Goal: Navigation & Orientation: Find specific page/section

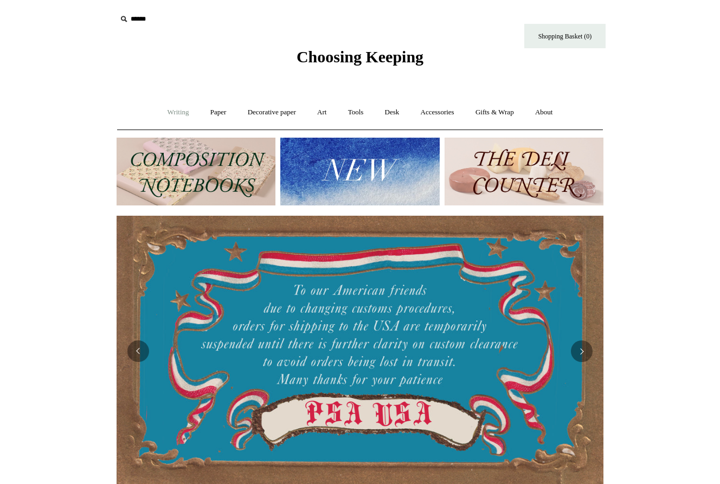
click at [177, 111] on link "Writing +" at bounding box center [178, 112] width 41 height 29
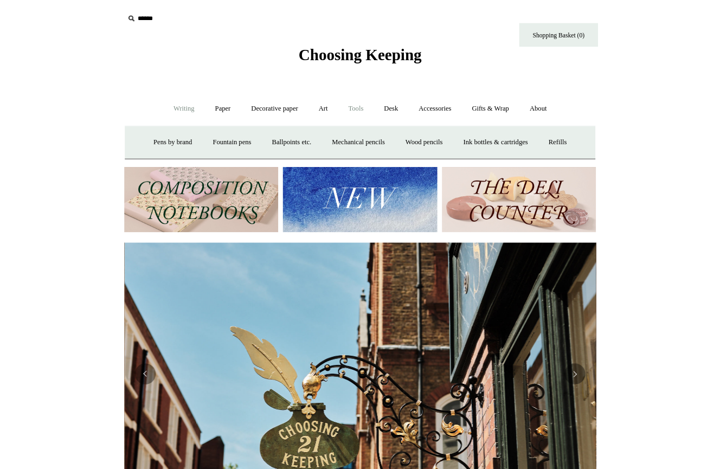
scroll to position [0, 487]
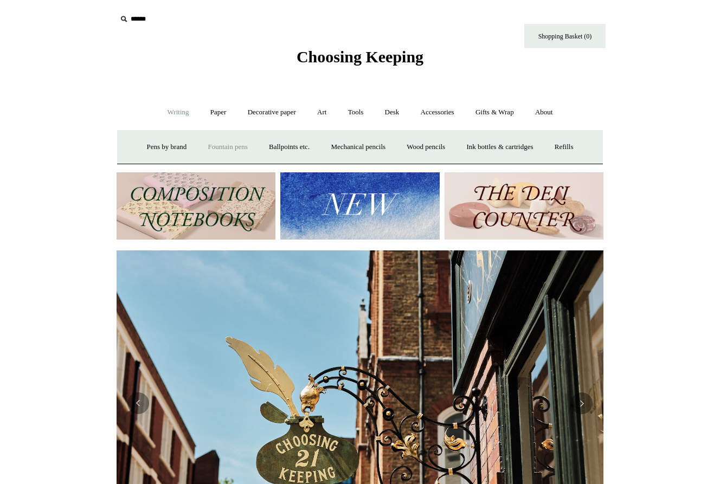
click at [215, 145] on link "Fountain pens +" at bounding box center [227, 147] width 59 height 29
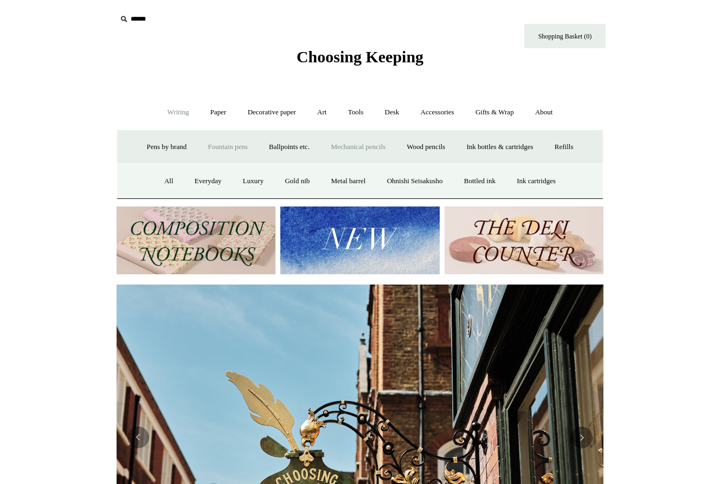
click at [359, 149] on link "Mechanical pencils +" at bounding box center [358, 147] width 74 height 29
click at [253, 178] on link "All" at bounding box center [256, 181] width 29 height 29
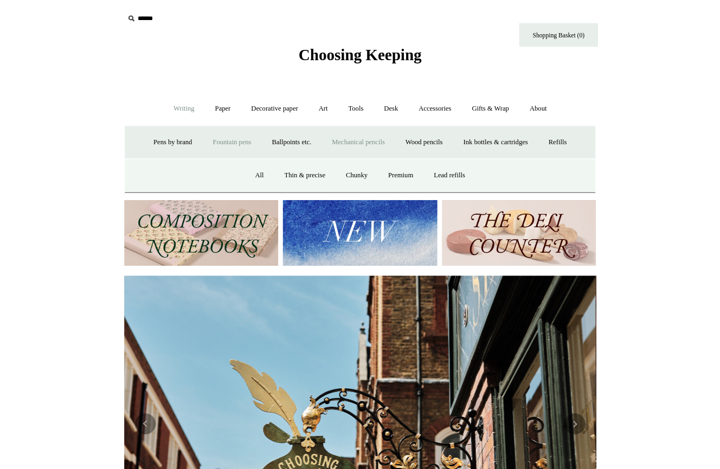
scroll to position [0, 973]
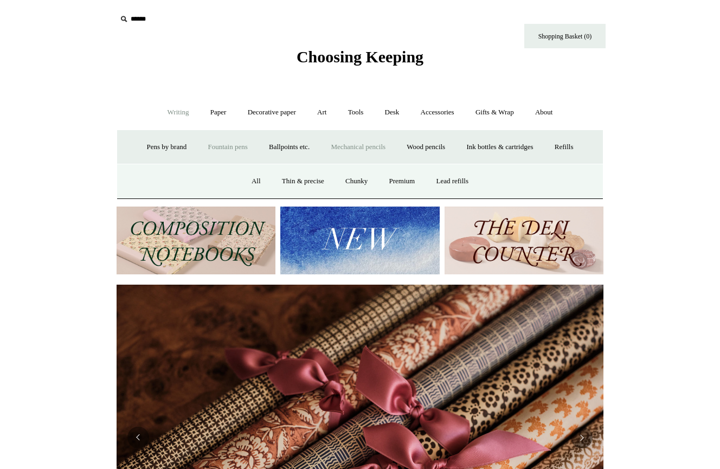
click at [222, 144] on link "Fountain pens +" at bounding box center [227, 147] width 59 height 29
click at [160, 179] on link "All" at bounding box center [168, 181] width 29 height 29
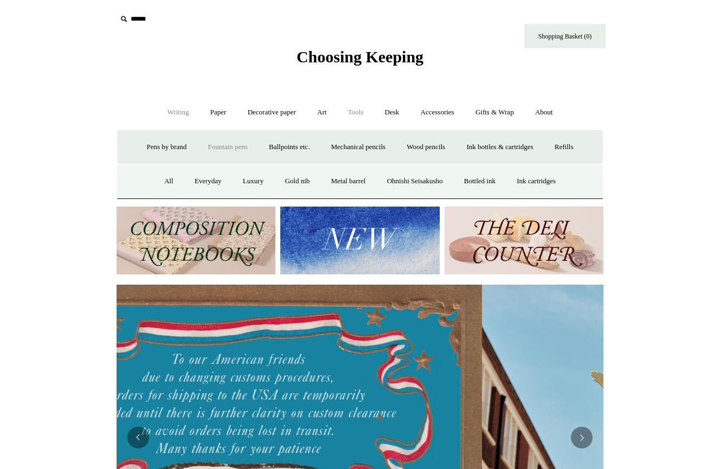
scroll to position [0, 0]
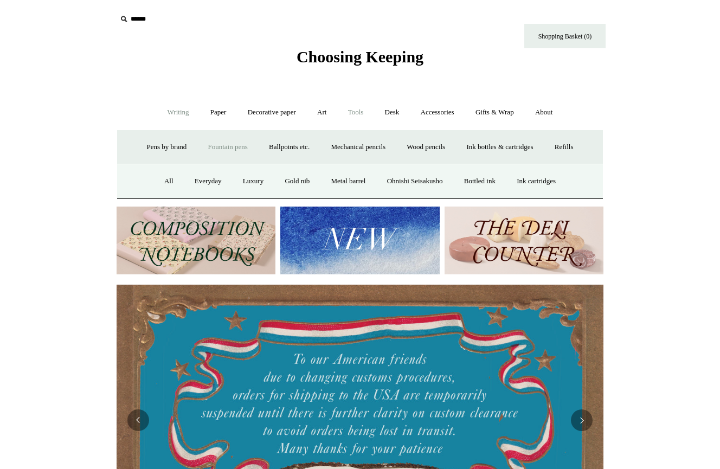
click at [360, 112] on link "Tools +" at bounding box center [355, 112] width 35 height 29
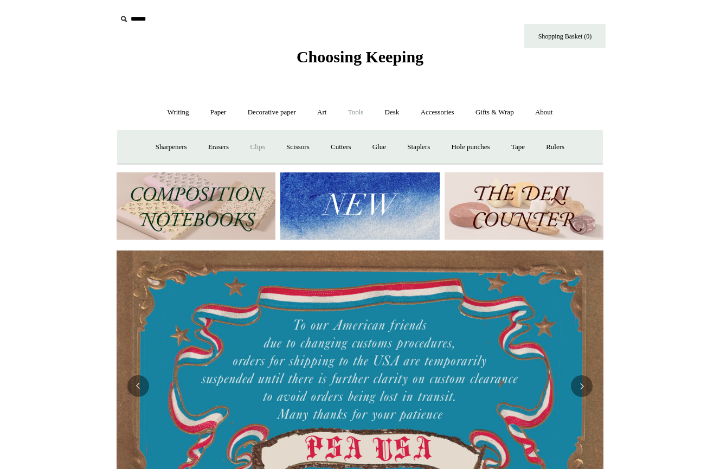
click at [249, 146] on link "Clips +" at bounding box center [257, 147] width 34 height 29
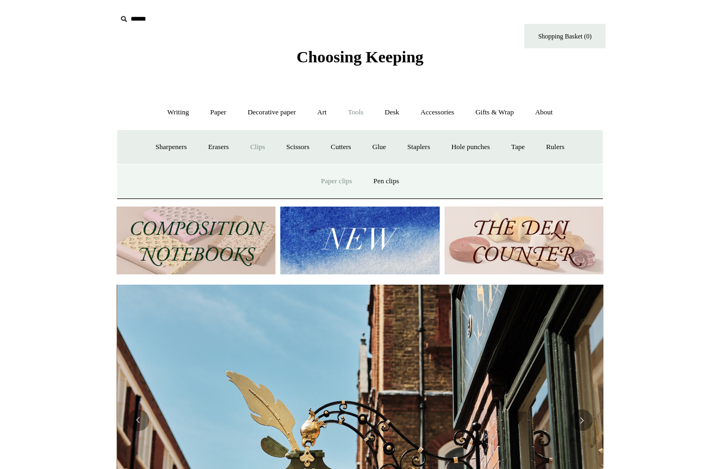
scroll to position [0, 487]
click at [253, 145] on link "Clips -" at bounding box center [257, 147] width 34 height 29
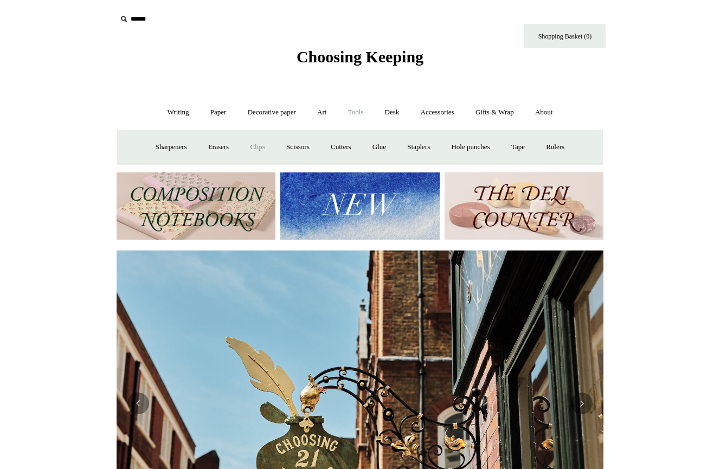
click at [254, 145] on link "Clips +" at bounding box center [257, 147] width 34 height 29
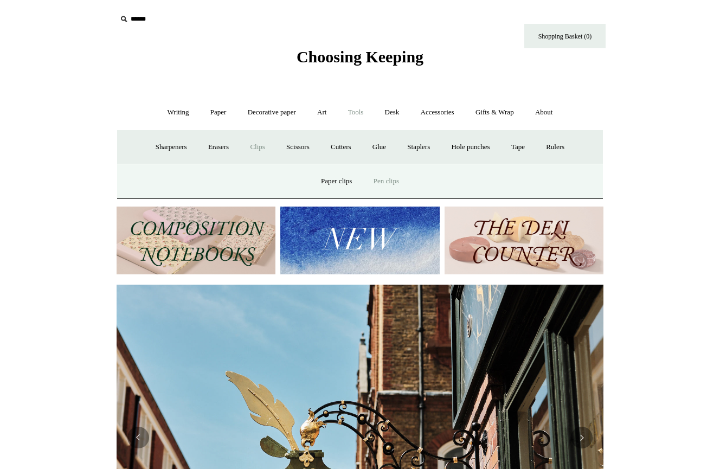
drag, startPoint x: 333, startPoint y: 183, endPoint x: 371, endPoint y: 184, distance: 38.0
click at [333, 183] on link "Paper clips" at bounding box center [336, 181] width 50 height 29
click at [388, 181] on link "Pen clips" at bounding box center [386, 181] width 45 height 29
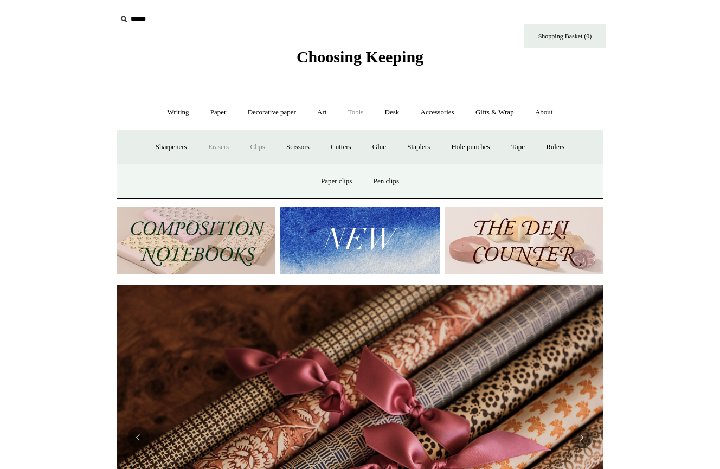
scroll to position [0, 973]
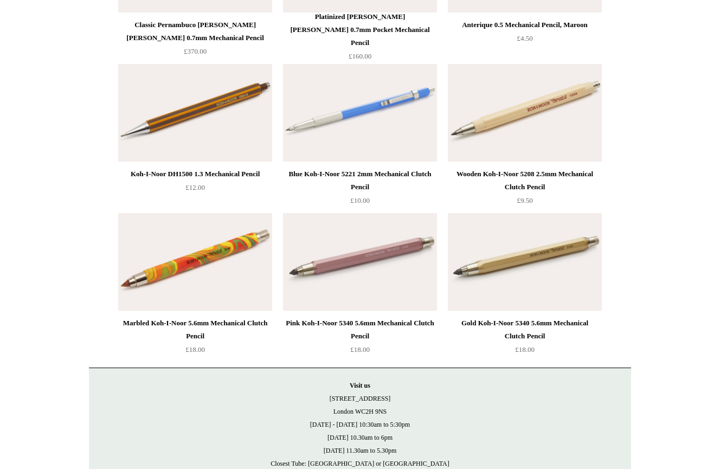
scroll to position [2316, 0]
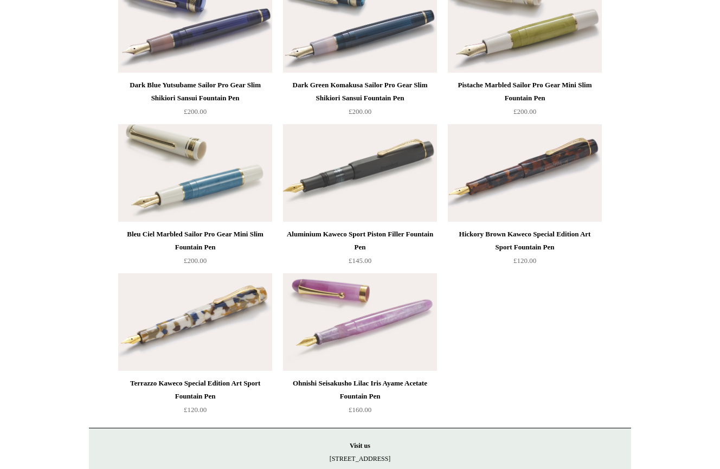
scroll to position [5386, 0]
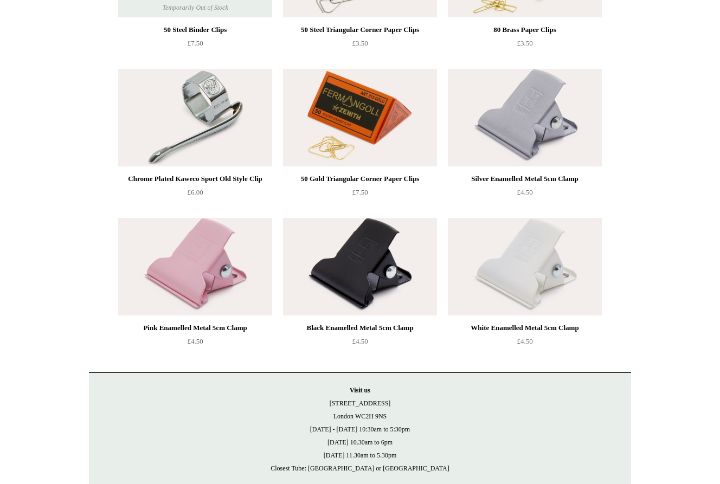
scroll to position [222, 0]
click at [372, 265] on img at bounding box center [360, 266] width 154 height 98
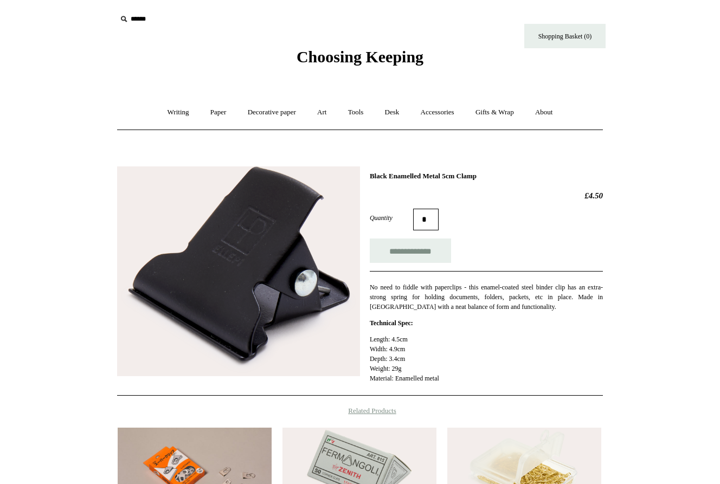
click at [248, 251] on img at bounding box center [238, 271] width 243 height 210
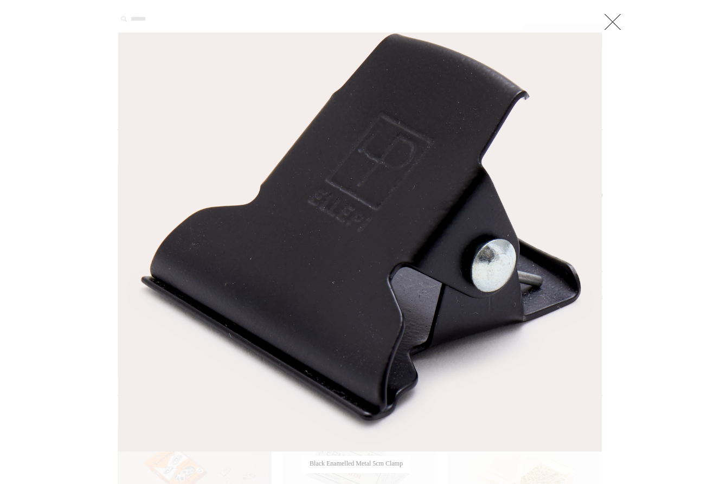
click at [634, 225] on div at bounding box center [360, 370] width 720 height 740
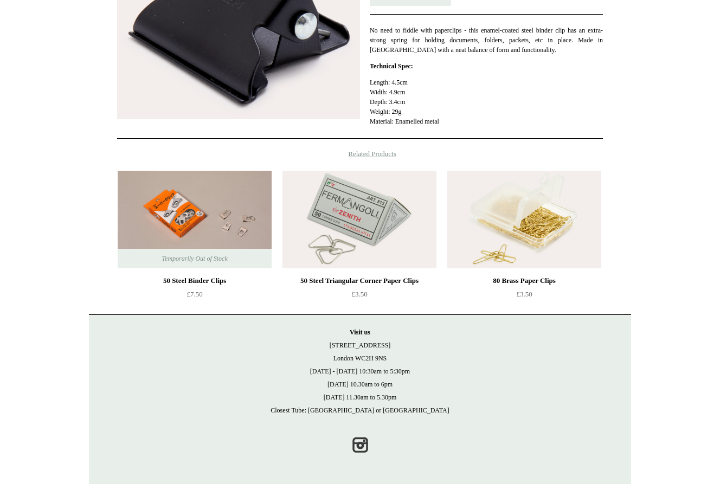
scroll to position [256, 0]
